Goal: Transaction & Acquisition: Obtain resource

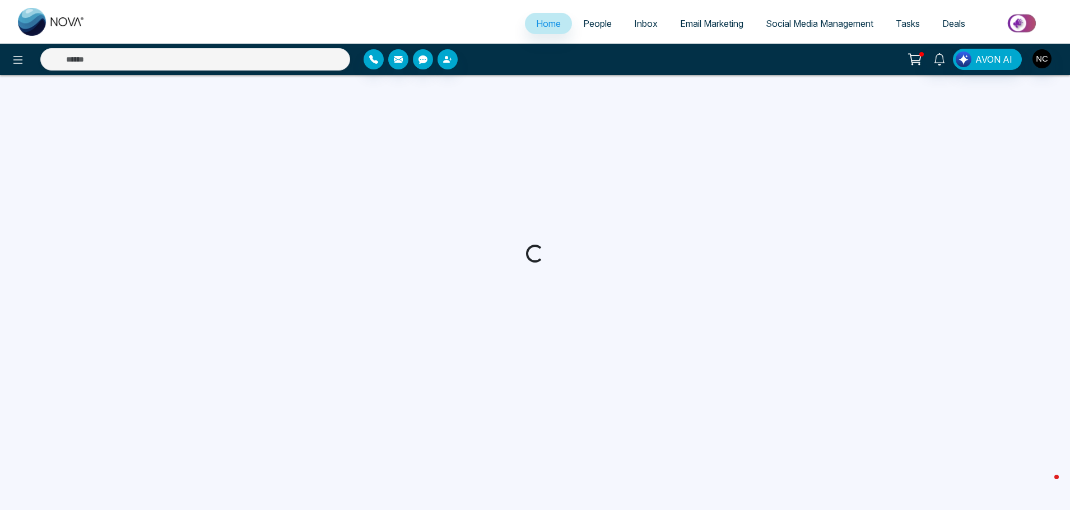
select select "*"
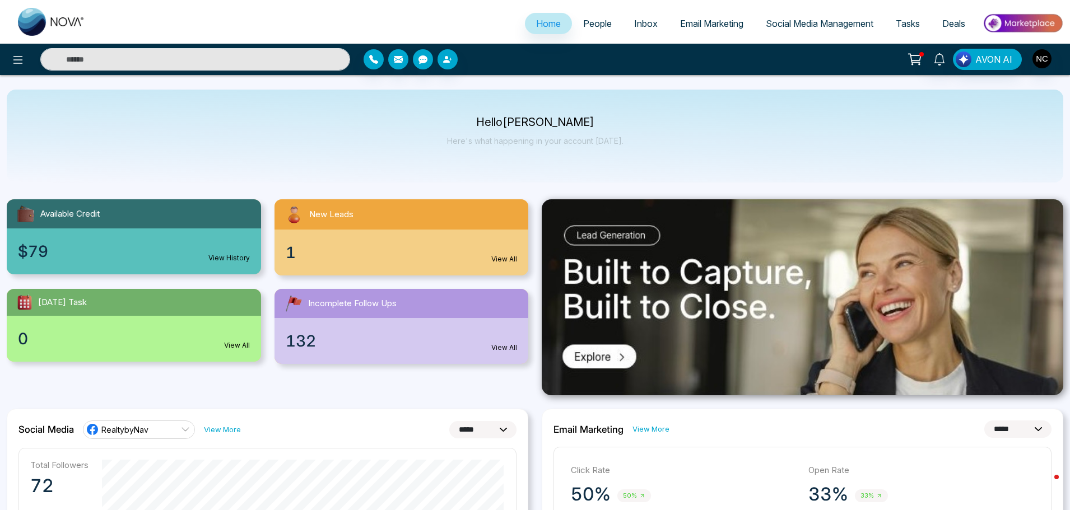
click at [707, 22] on span "Email Marketing" at bounding box center [711, 23] width 63 height 11
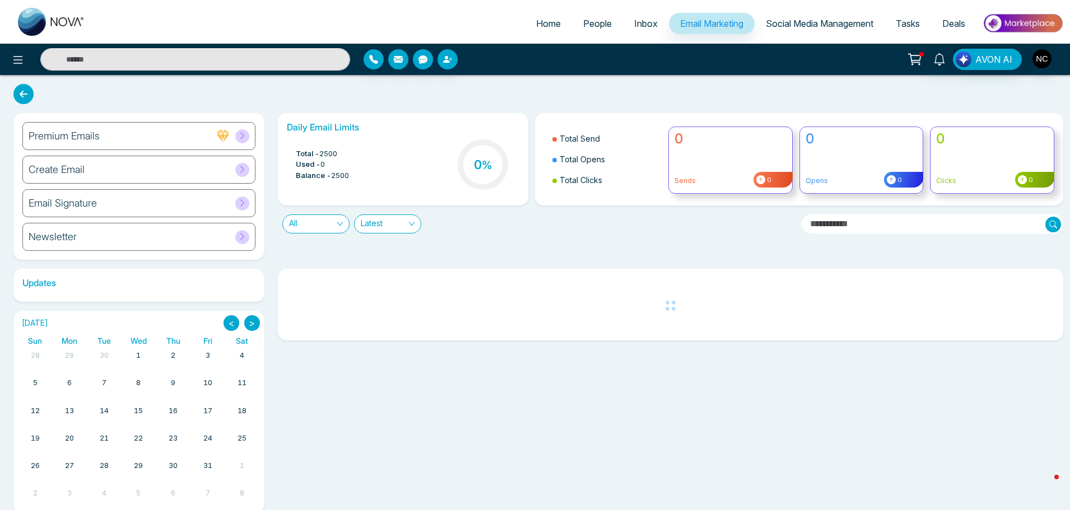
click at [109, 201] on div "Email Signature" at bounding box center [138, 203] width 233 height 28
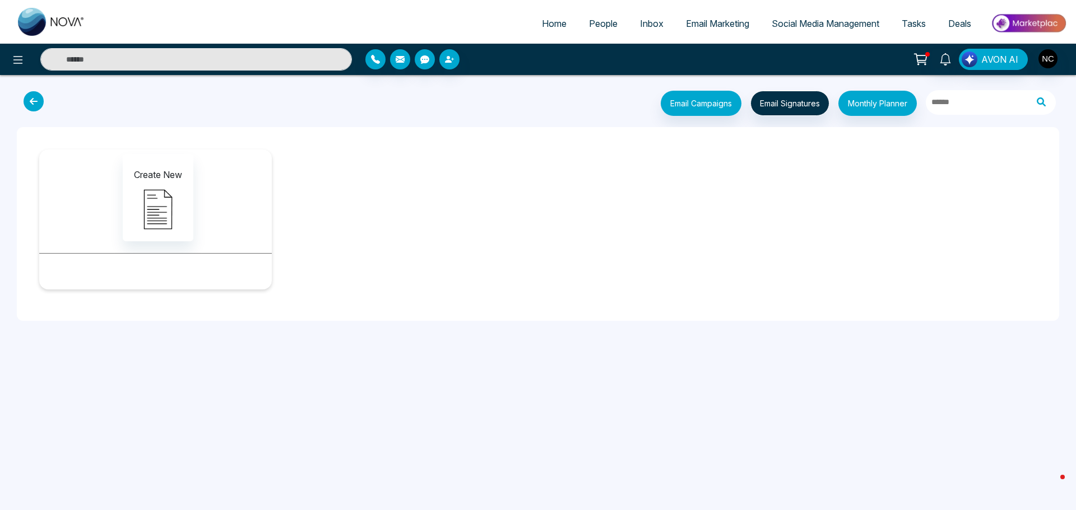
click at [24, 98] on icon at bounding box center [34, 101] width 20 height 20
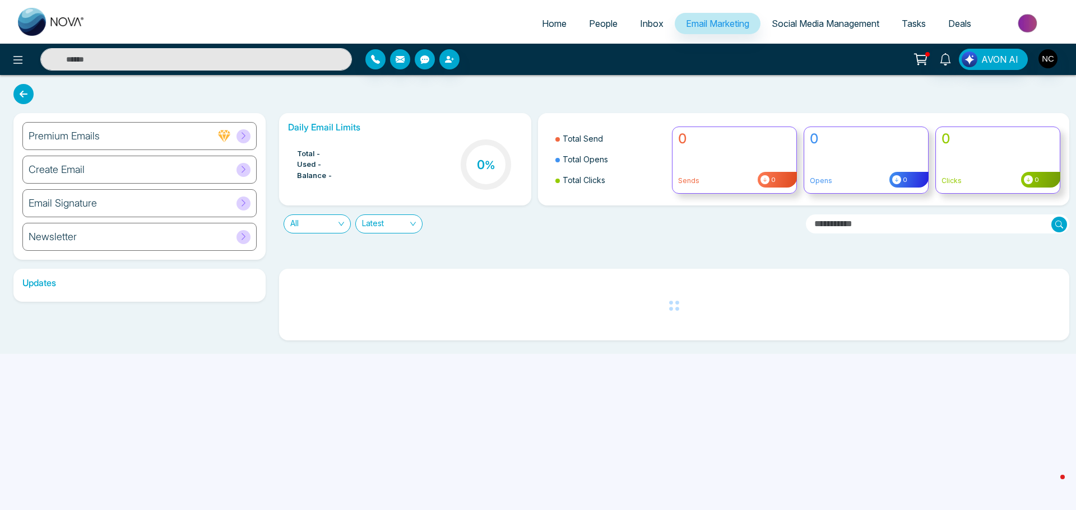
click at [85, 178] on div "Create Email" at bounding box center [139, 170] width 234 height 28
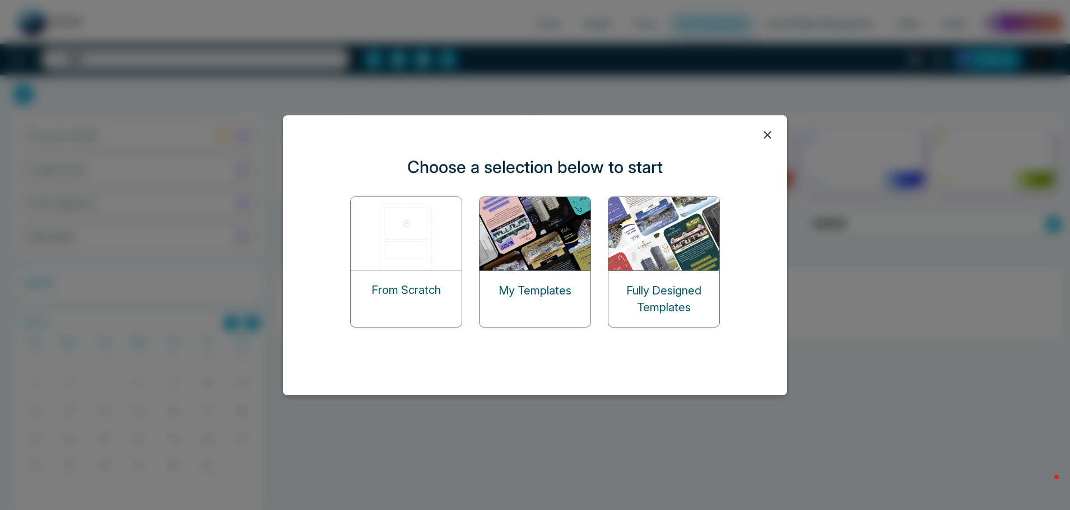
click at [459, 282] on div "From Scratch" at bounding box center [406, 290] width 111 height 39
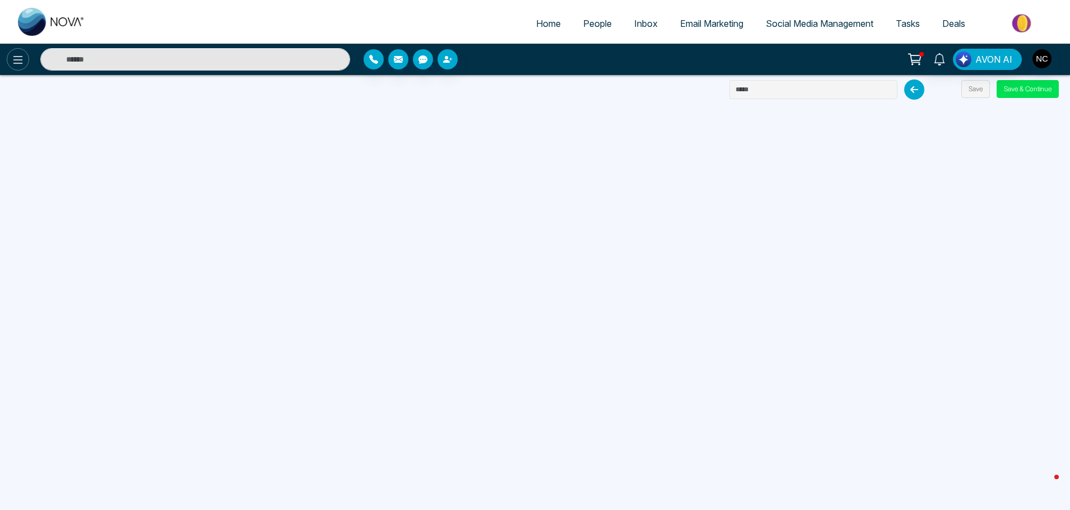
click at [17, 53] on icon at bounding box center [17, 59] width 13 height 13
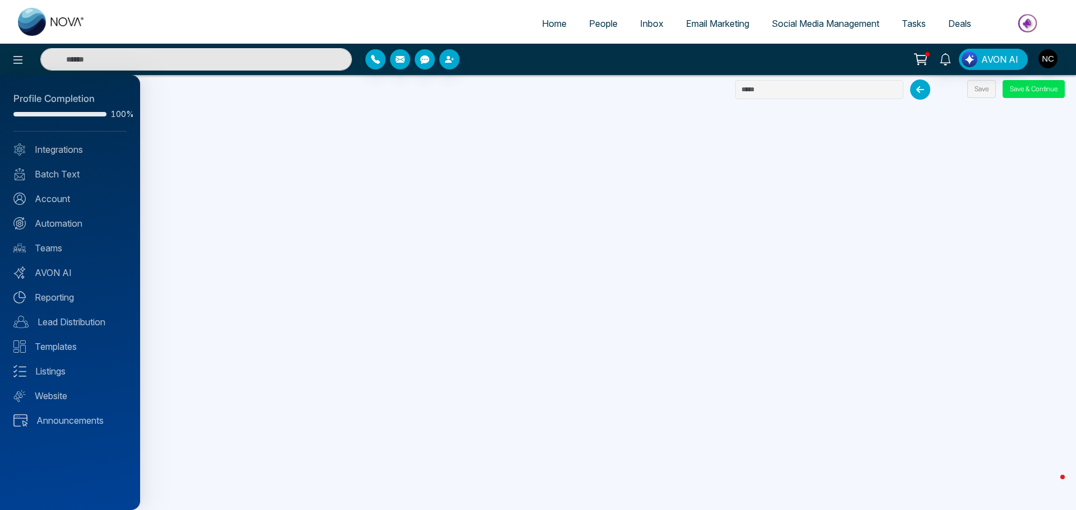
click at [810, 35] on div at bounding box center [538, 255] width 1076 height 510
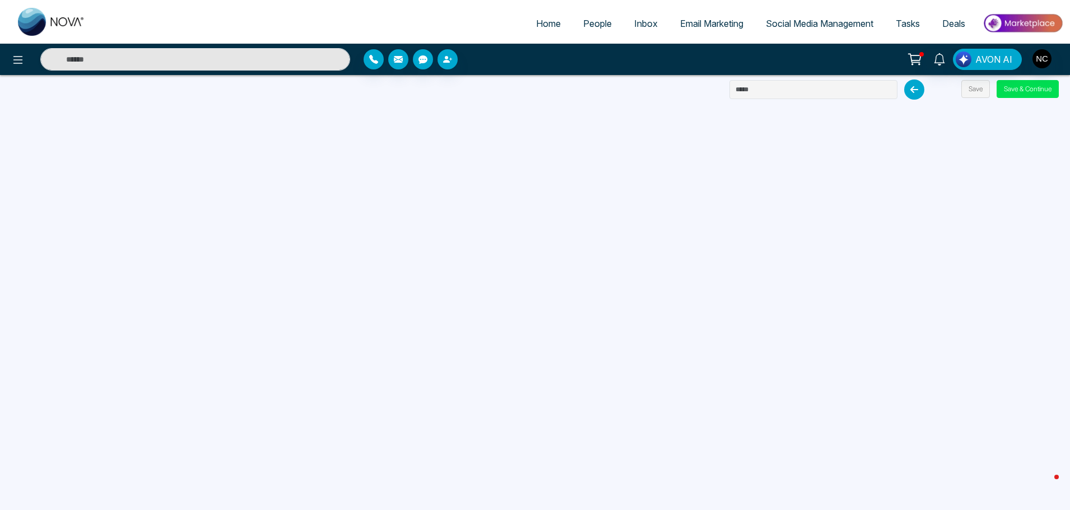
click at [809, 27] on span "Social Media Management" at bounding box center [820, 23] width 108 height 11
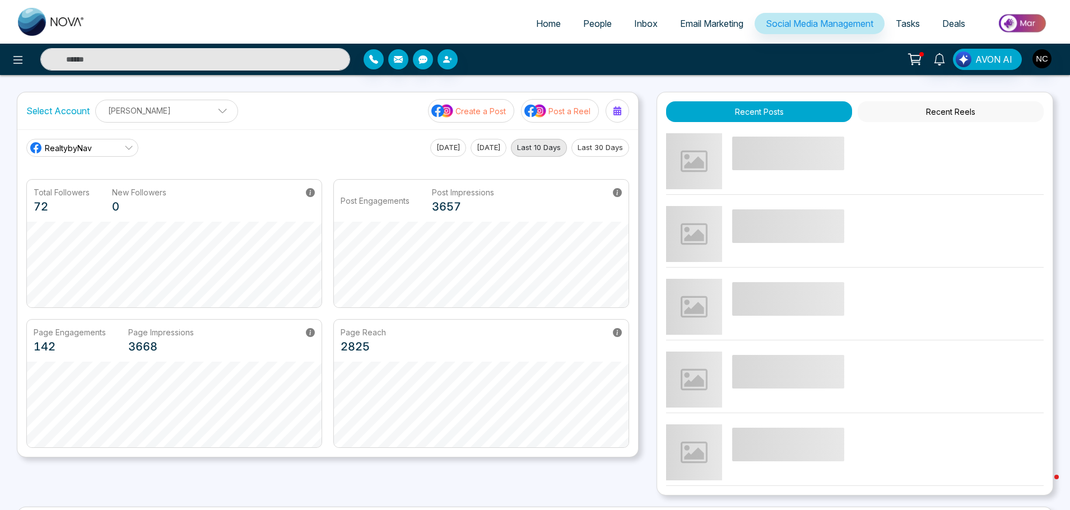
click at [706, 26] on span "Email Marketing" at bounding box center [711, 23] width 63 height 11
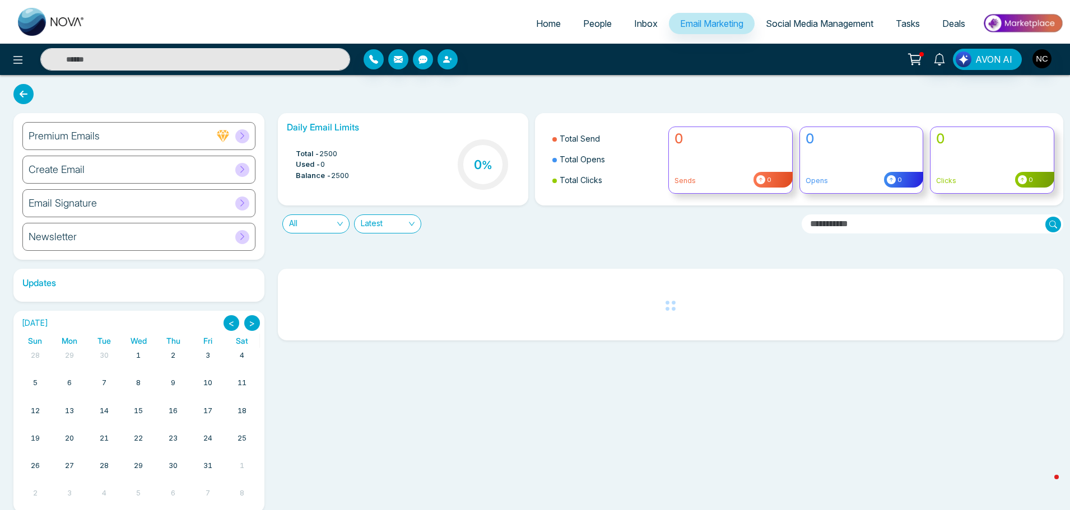
drag, startPoint x: 120, startPoint y: 369, endPoint x: 3, endPoint y: 256, distance: 162.4
click at [0, 256] on div "Premium Emails Create Email Email Signature Newsletter Daily Email Limits Total…" at bounding box center [535, 301] width 1070 height 452
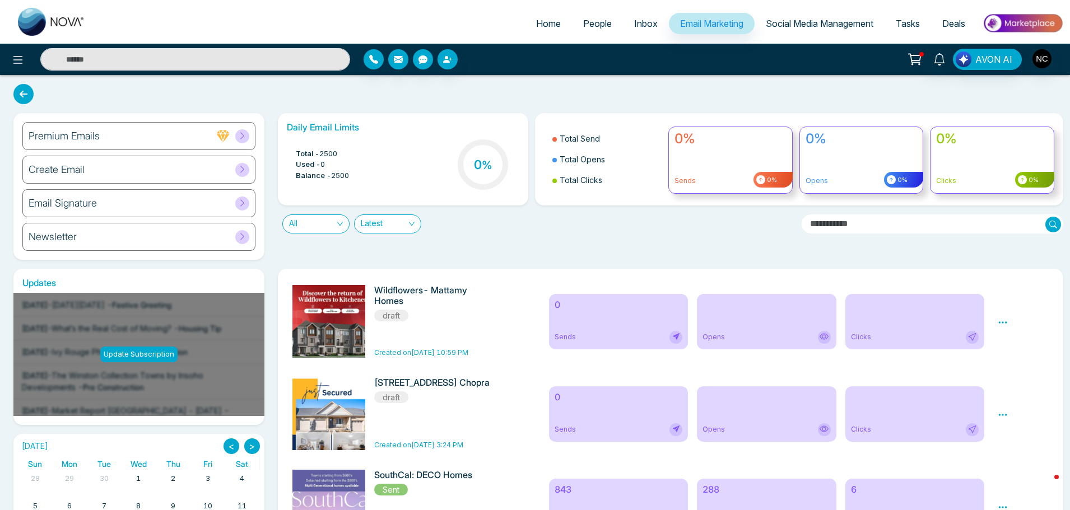
click at [82, 136] on h6 "Premium Emails" at bounding box center [64, 136] width 71 height 12
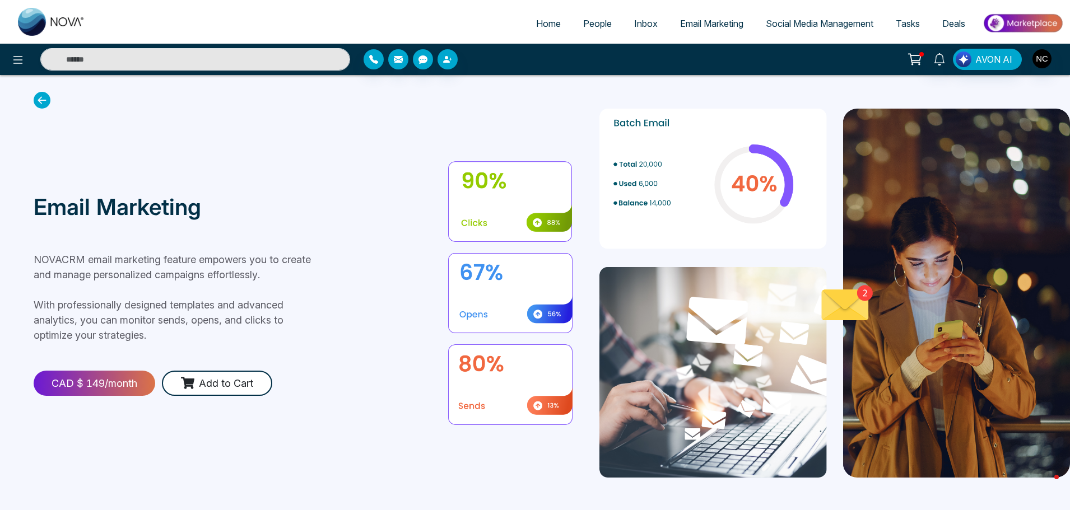
click at [699, 21] on span "Email Marketing" at bounding box center [711, 23] width 63 height 11
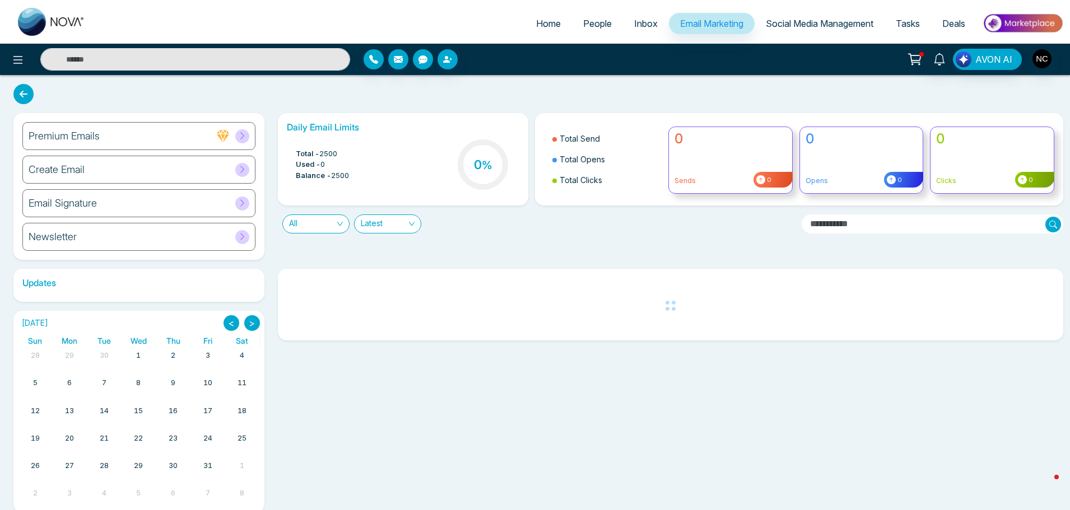
click at [123, 175] on div "Create Email" at bounding box center [138, 170] width 233 height 28
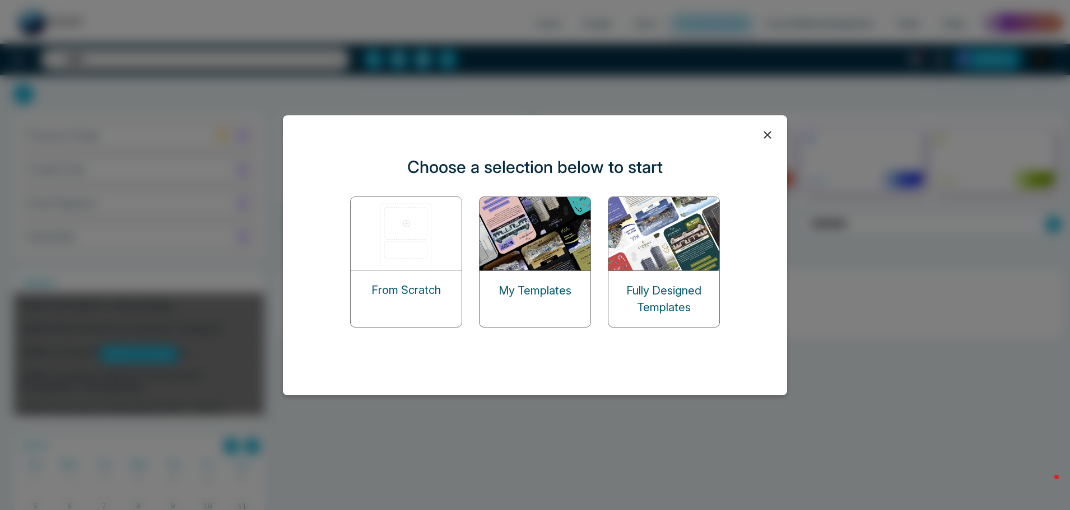
click at [491, 292] on div "My Templates" at bounding box center [535, 290] width 111 height 39
